Goal: Task Accomplishment & Management: Use online tool/utility

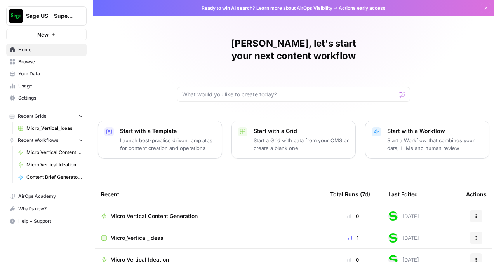
click at [54, 138] on span "Recent Workflows" at bounding box center [38, 140] width 40 height 7
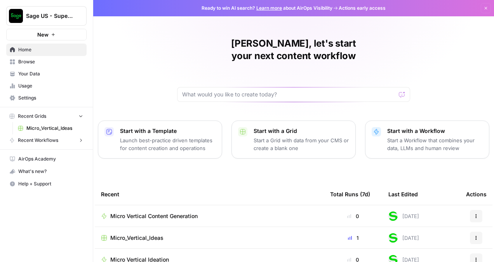
click at [56, 139] on span "Recent Workflows" at bounding box center [38, 140] width 40 height 7
